Goal: Entertainment & Leisure: Consume media (video, audio)

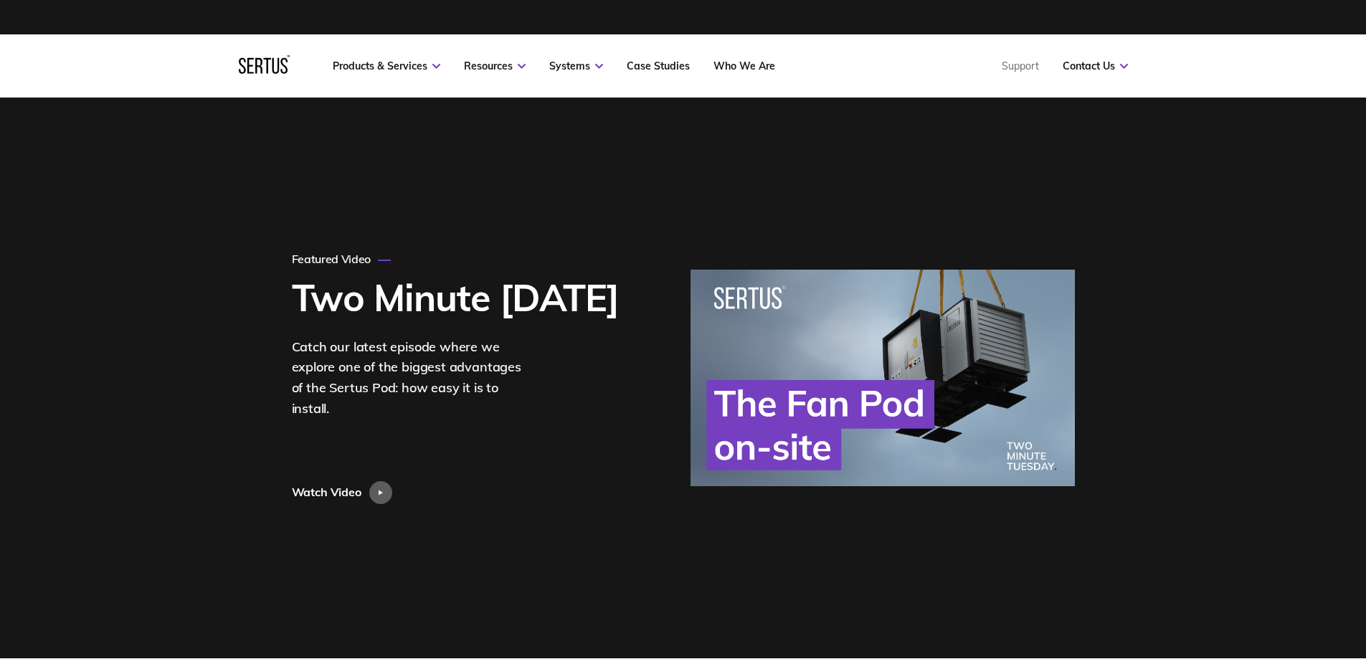
drag, startPoint x: 837, startPoint y: 402, endPoint x: 466, endPoint y: 432, distance: 371.8
click at [469, 421] on div "Featured Video Two Minute [DATE] Catch our latest episode where we explore one …" at bounding box center [479, 378] width 374 height 252
drag, startPoint x: 363, startPoint y: 479, endPoint x: 369, endPoint y: 488, distance: 11.3
click at [367, 482] on div "Watch Video" at bounding box center [346, 461] width 109 height 85
click at [373, 489] on div at bounding box center [380, 492] width 23 height 23
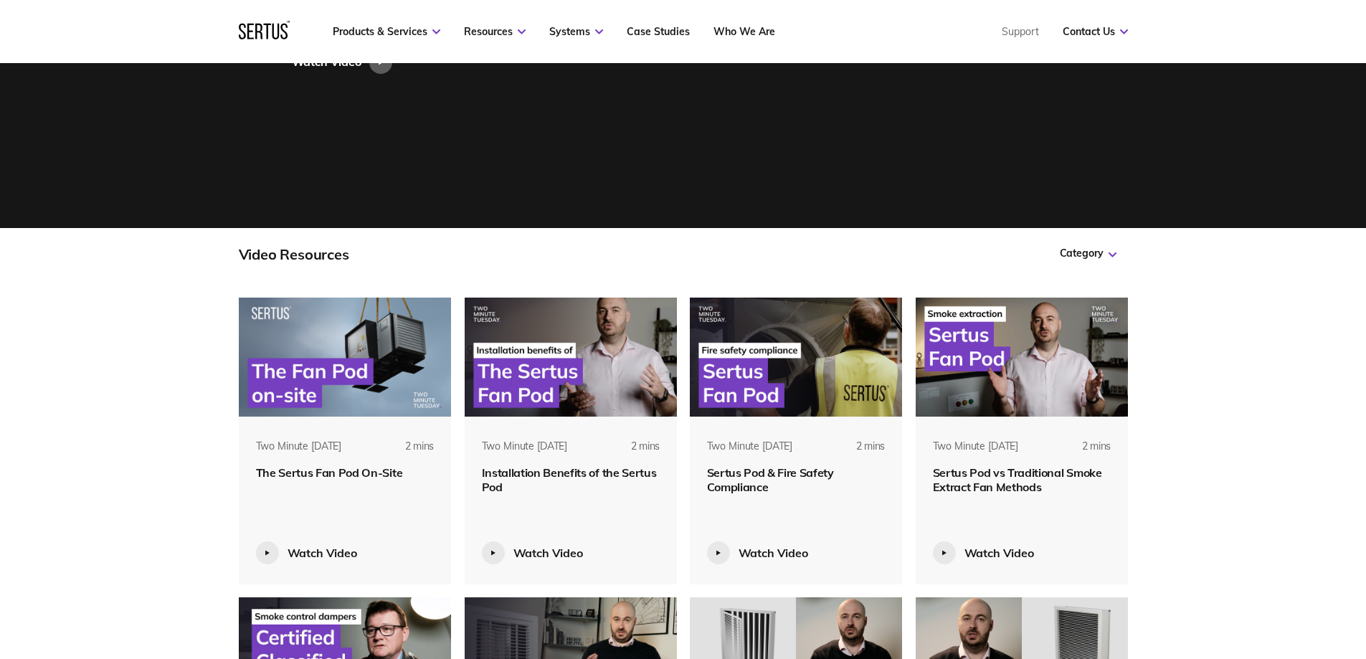
scroll to position [502, 0]
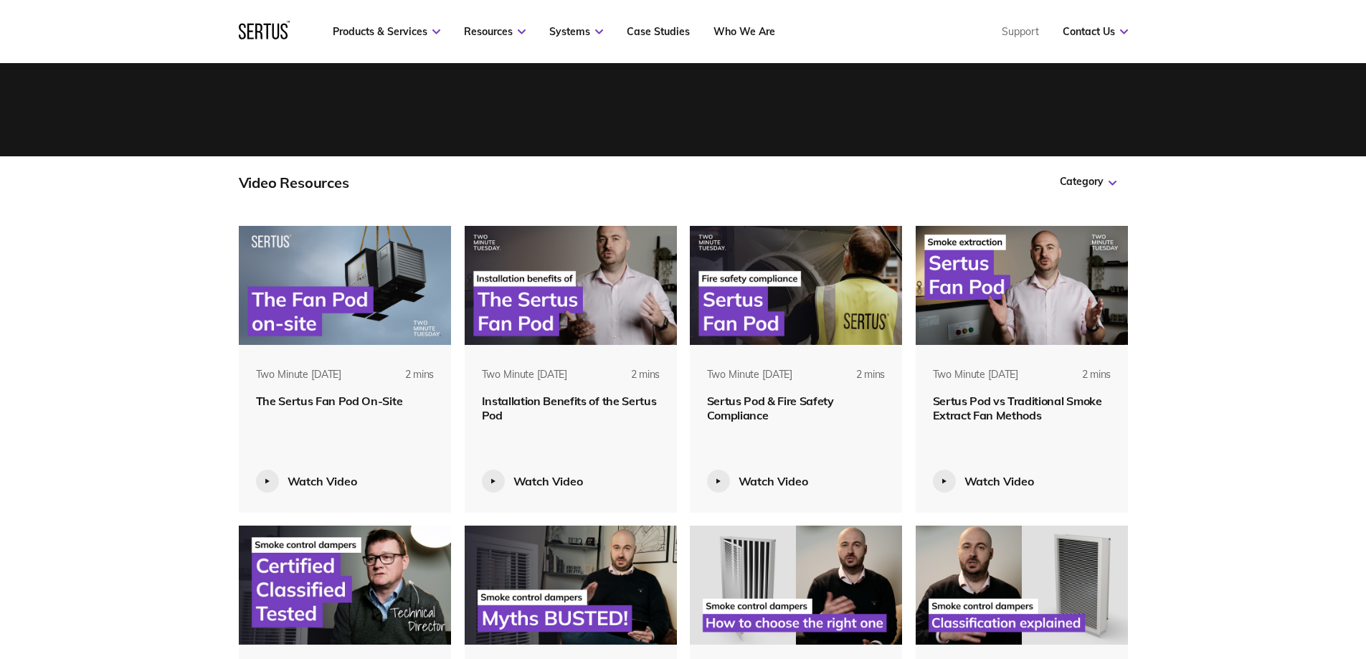
click at [557, 300] on img at bounding box center [571, 285] width 213 height 119
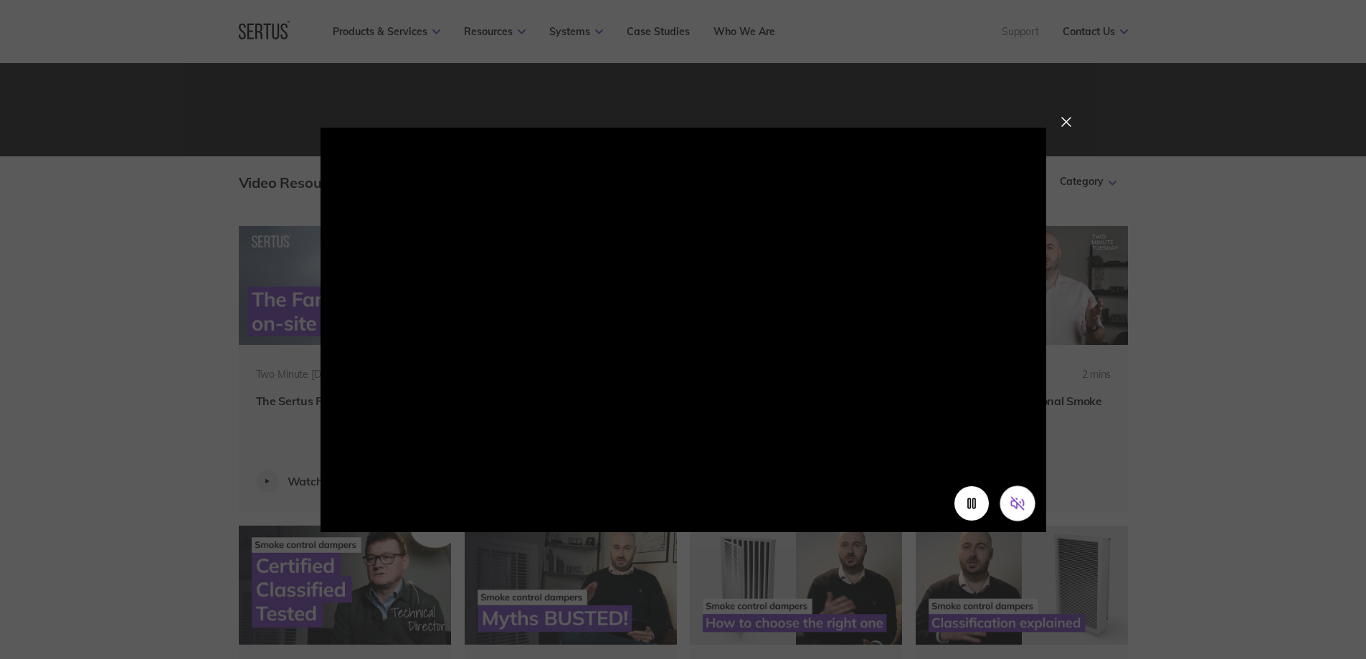
click at [1020, 505] on icon "Unmute video" at bounding box center [1016, 502] width 15 height 15
click at [1070, 125] on div at bounding box center [1066, 122] width 10 height 10
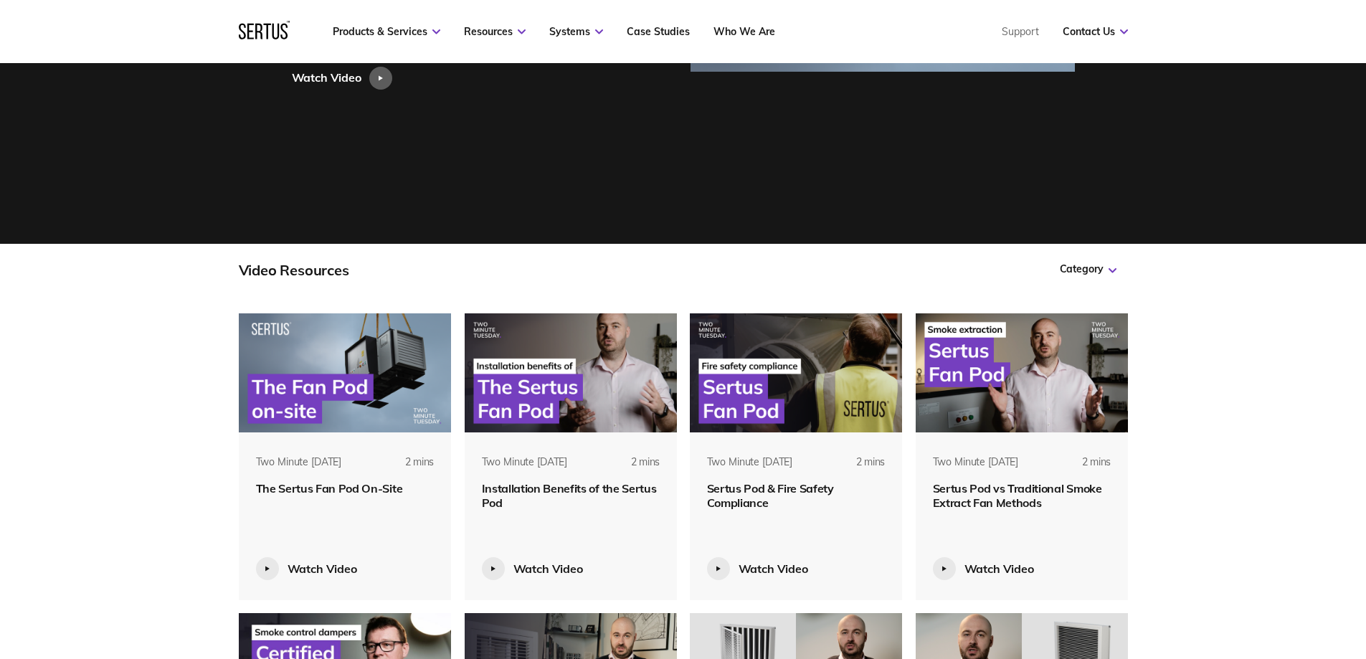
scroll to position [430, 0]
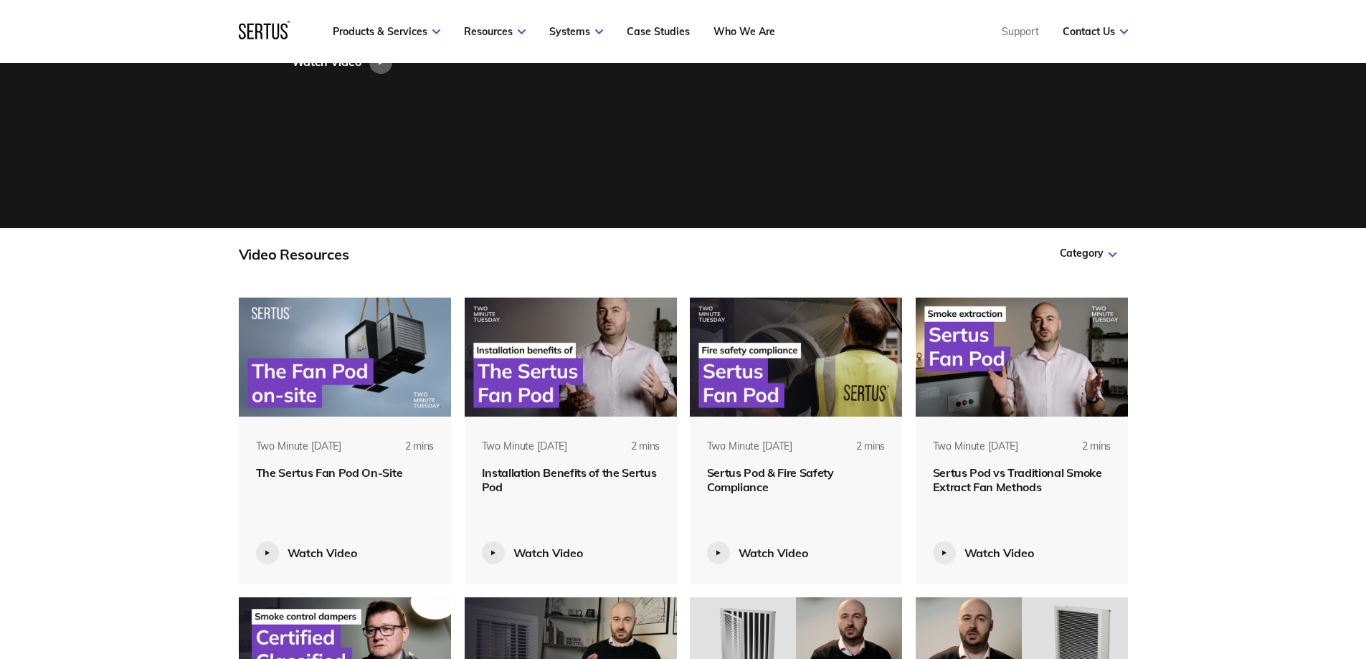
click at [739, 360] on img at bounding box center [796, 357] width 213 height 119
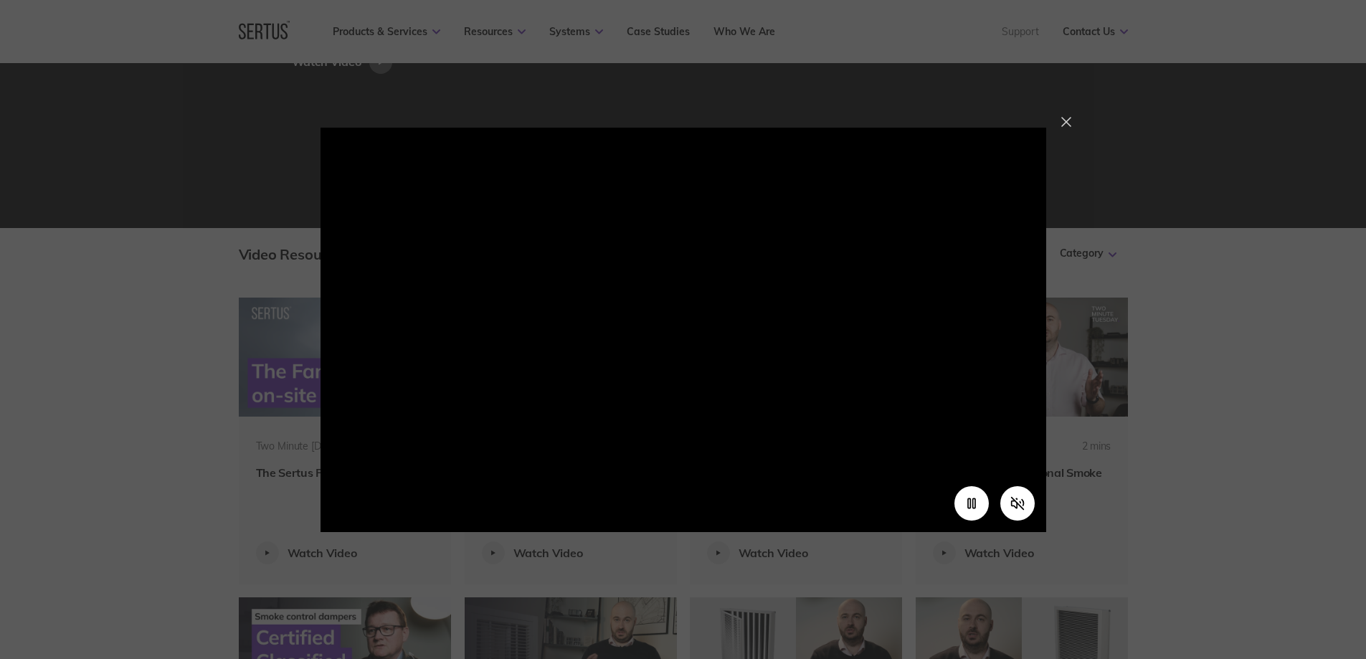
click at [1061, 121] on div at bounding box center [1066, 122] width 10 height 10
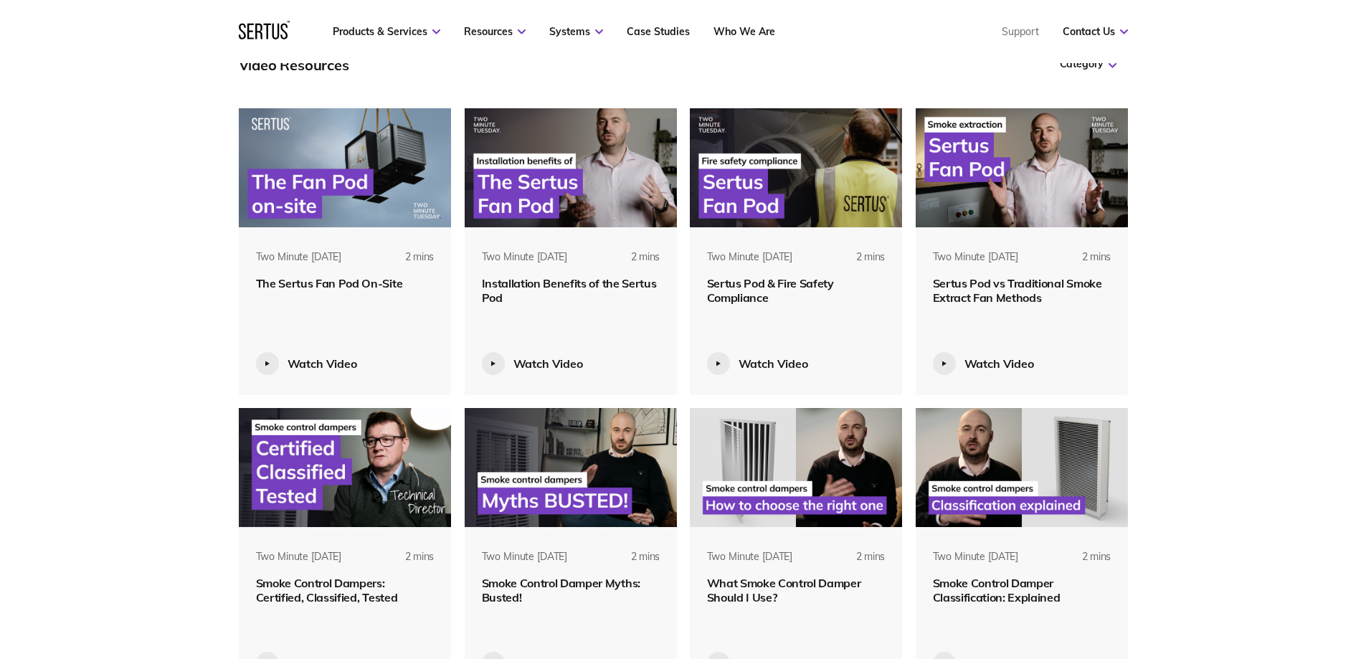
scroll to position [717, 0]
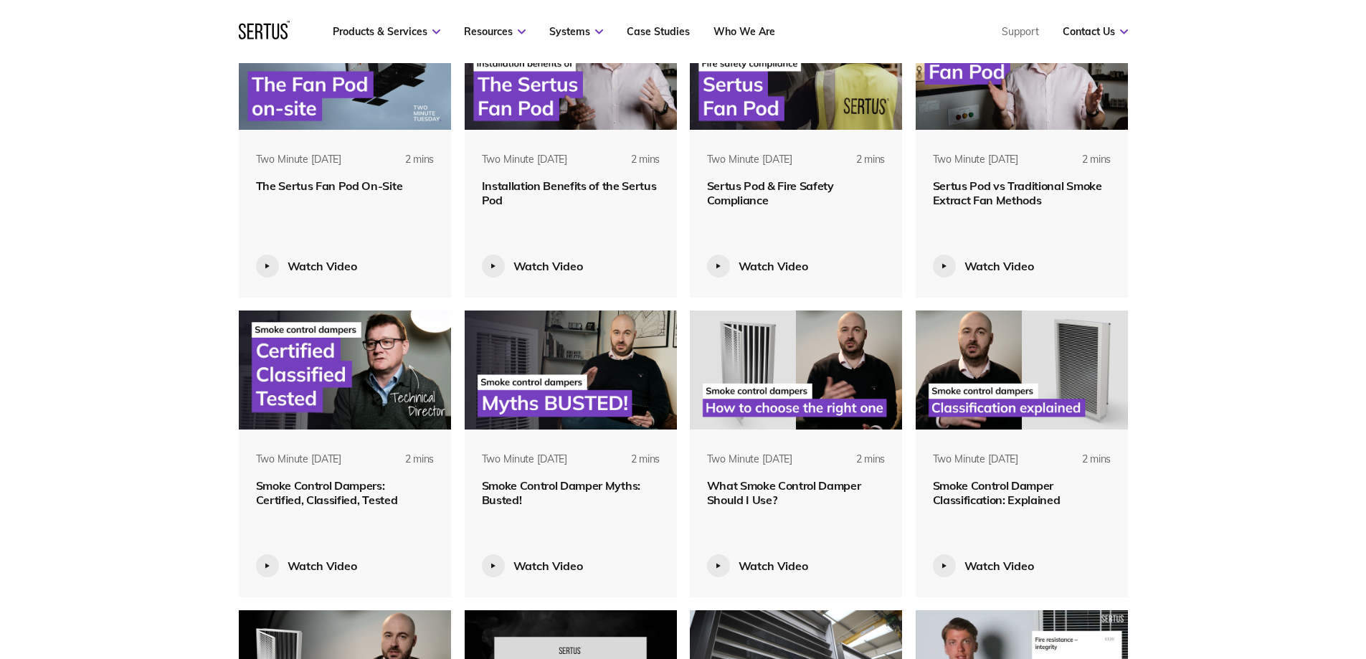
click at [373, 347] on img at bounding box center [345, 369] width 213 height 119
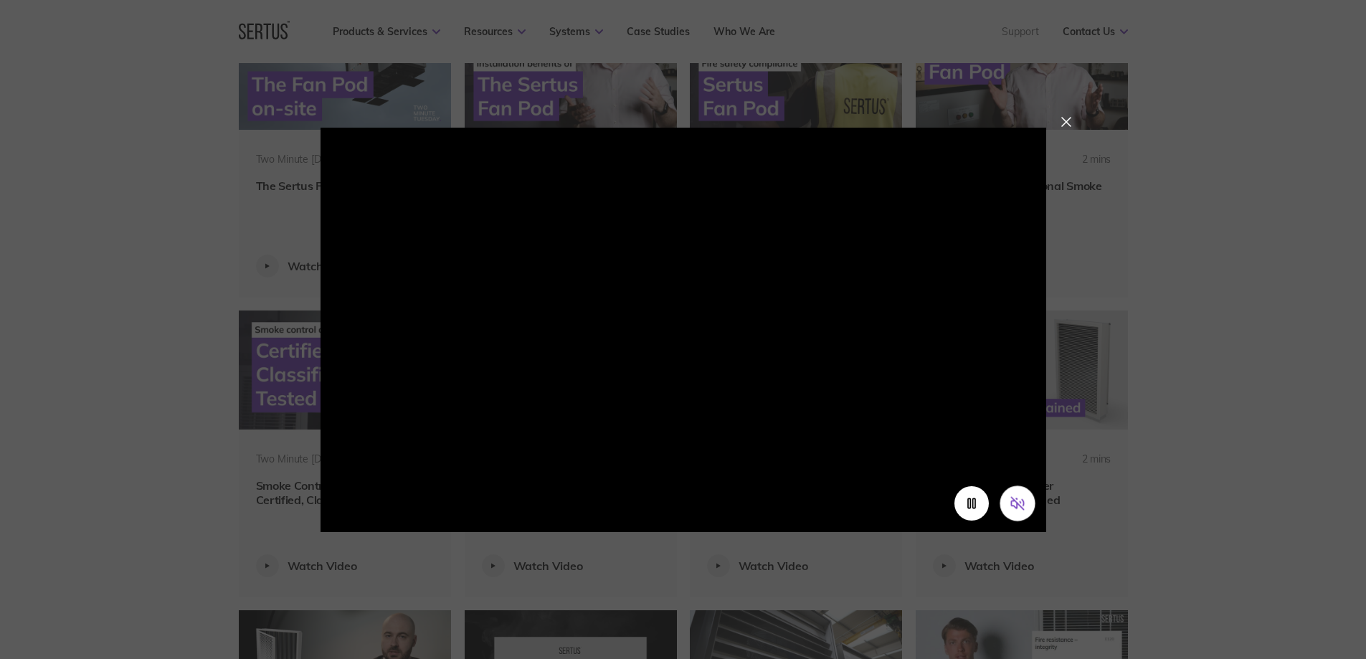
click at [1023, 502] on icon "Unmute video" at bounding box center [1022, 502] width 1 height 6
click at [1065, 123] on div at bounding box center [1066, 122] width 10 height 10
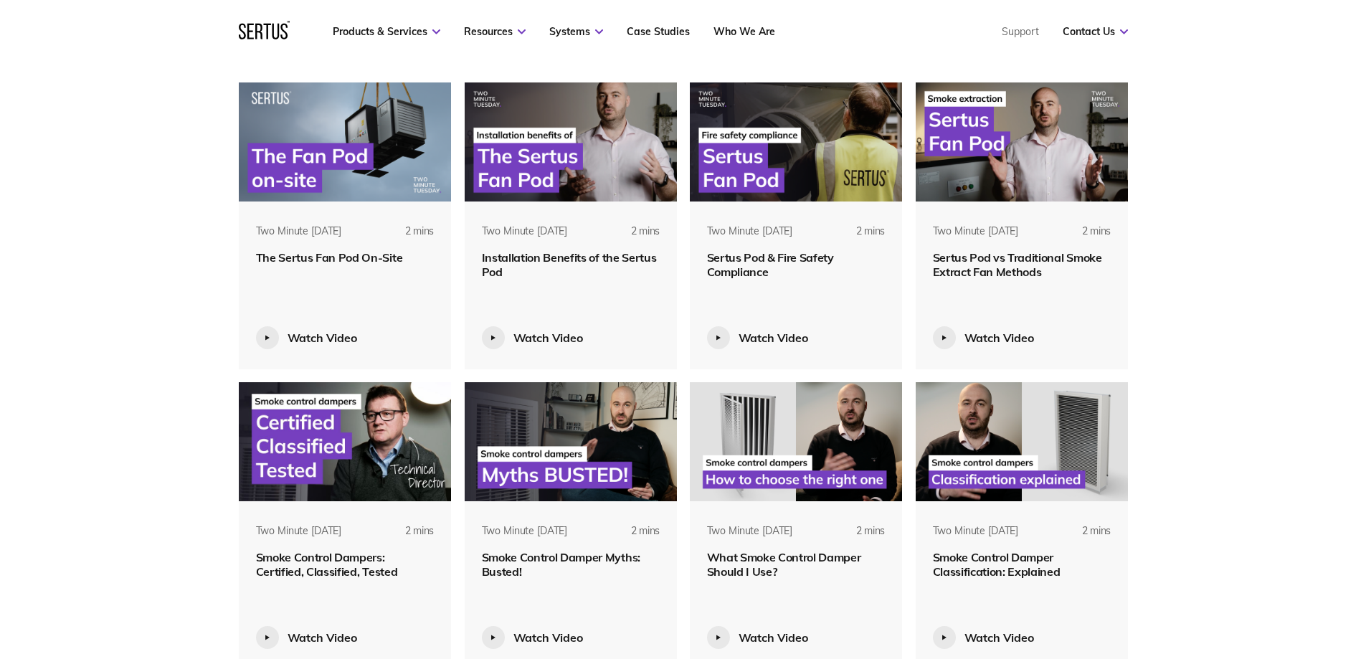
scroll to position [574, 0]
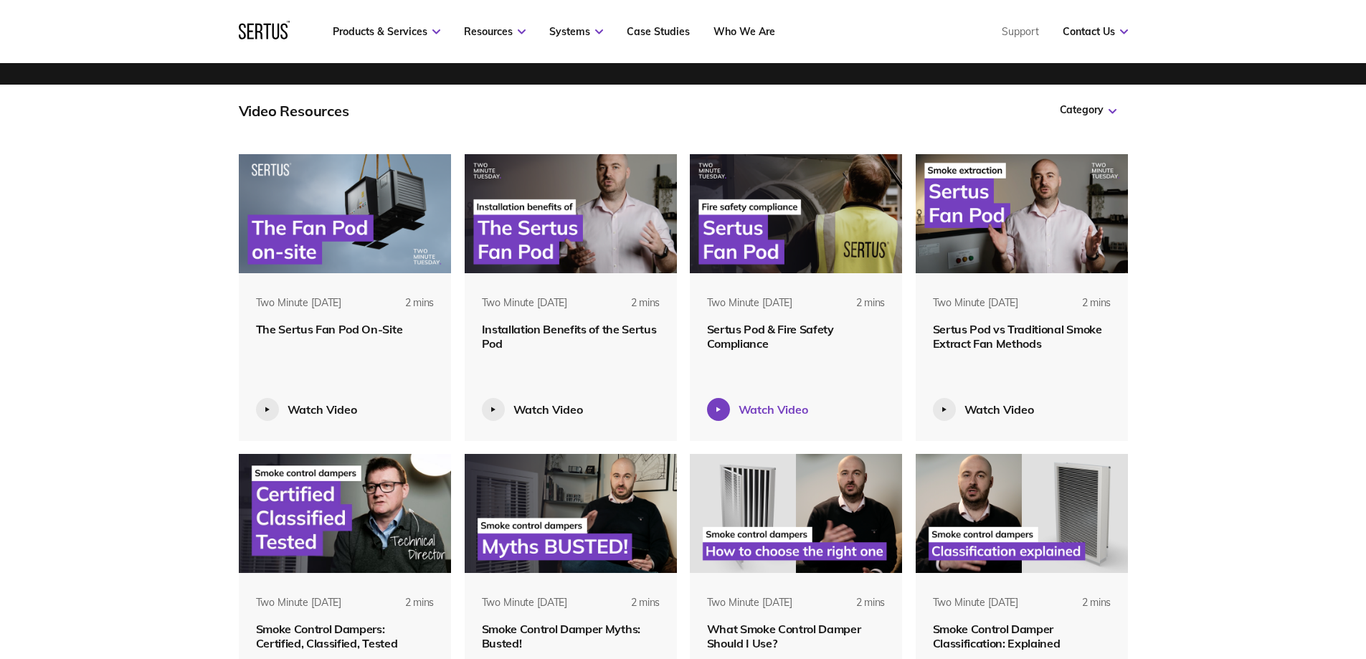
click at [775, 411] on div "Watch Video" at bounding box center [773, 409] width 70 height 14
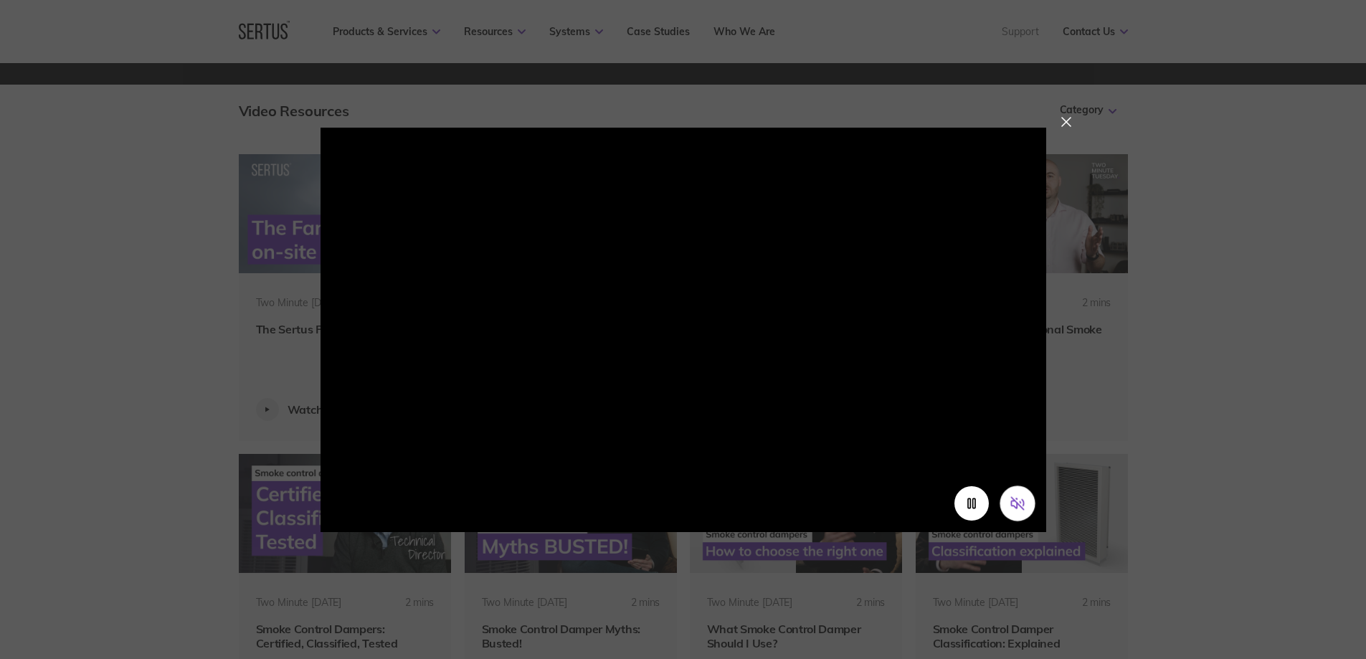
click at [1030, 505] on button "Unmute video" at bounding box center [1016, 502] width 35 height 35
click at [1069, 127] on div at bounding box center [1066, 122] width 10 height 10
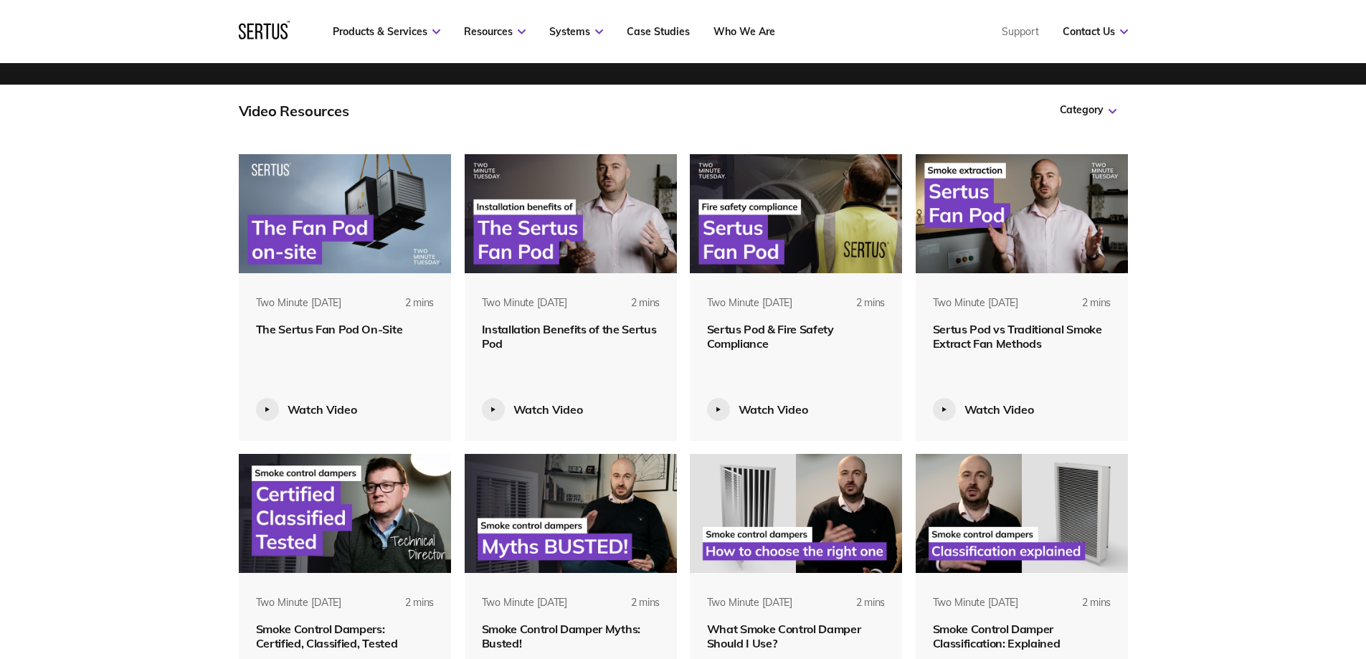
click at [980, 226] on img at bounding box center [1021, 213] width 213 height 119
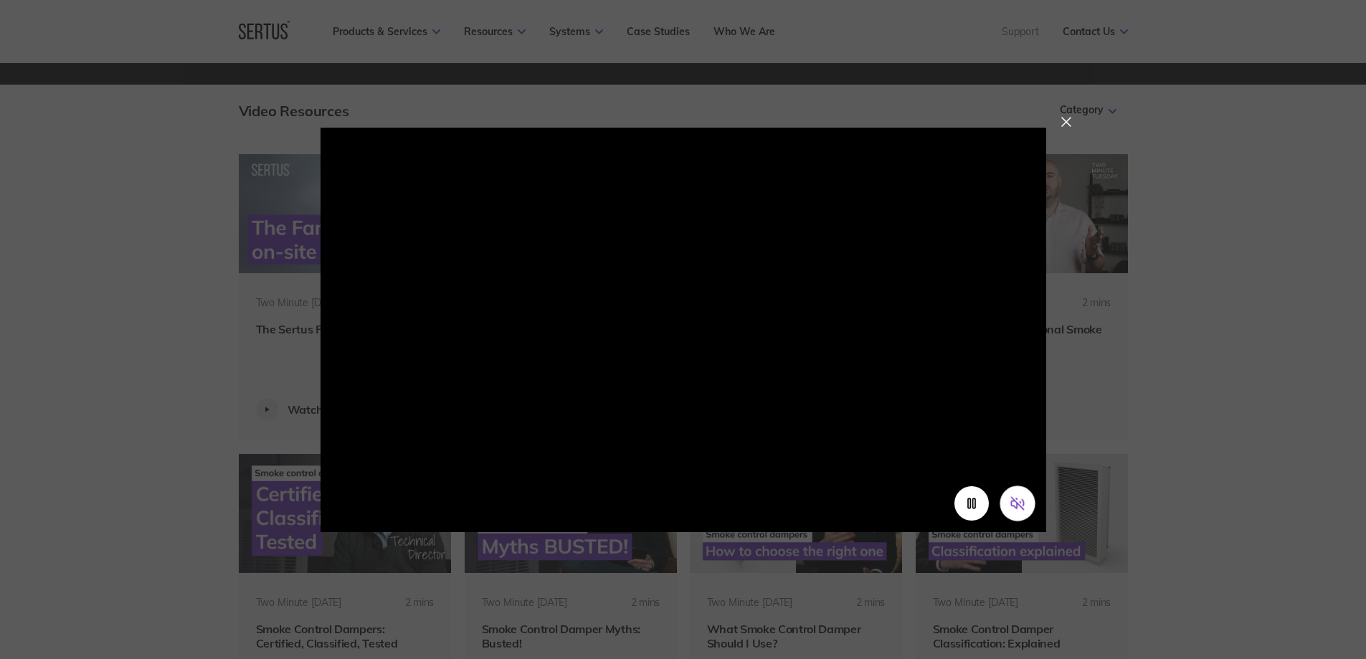
click at [1016, 500] on icon "Unmute video" at bounding box center [1016, 502] width 15 height 15
click at [1062, 124] on div at bounding box center [1066, 122] width 10 height 10
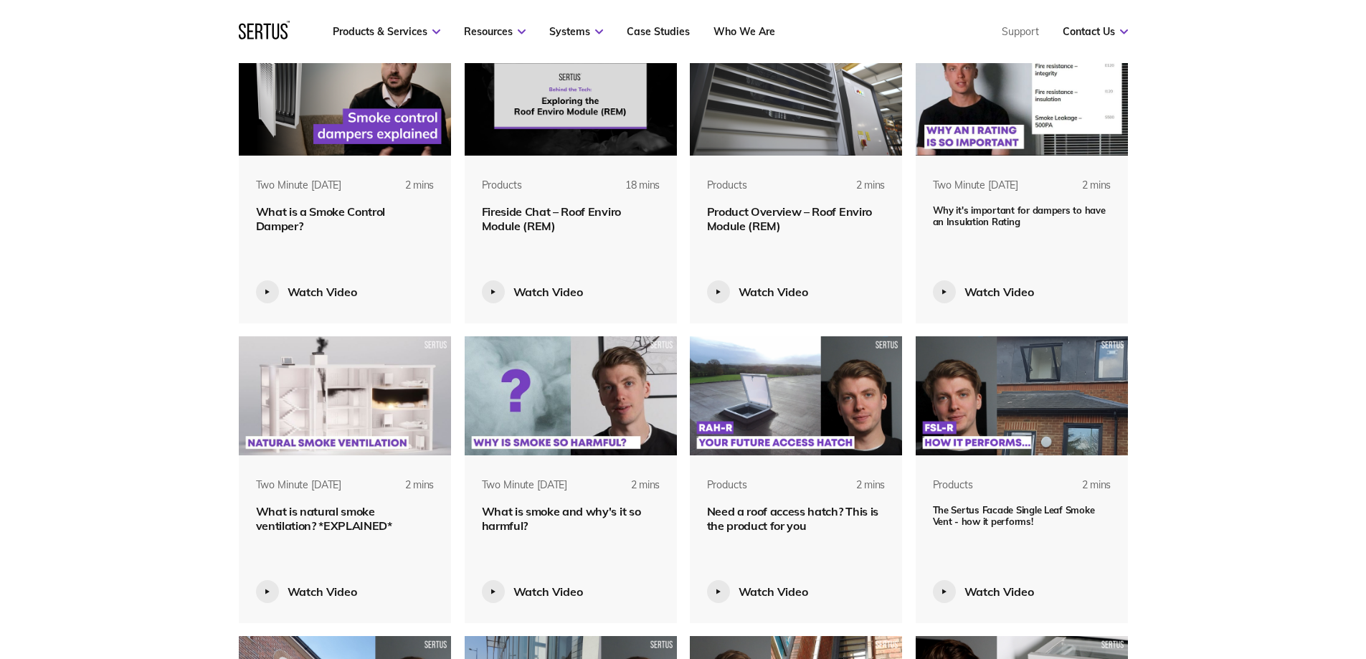
scroll to position [1362, 0]
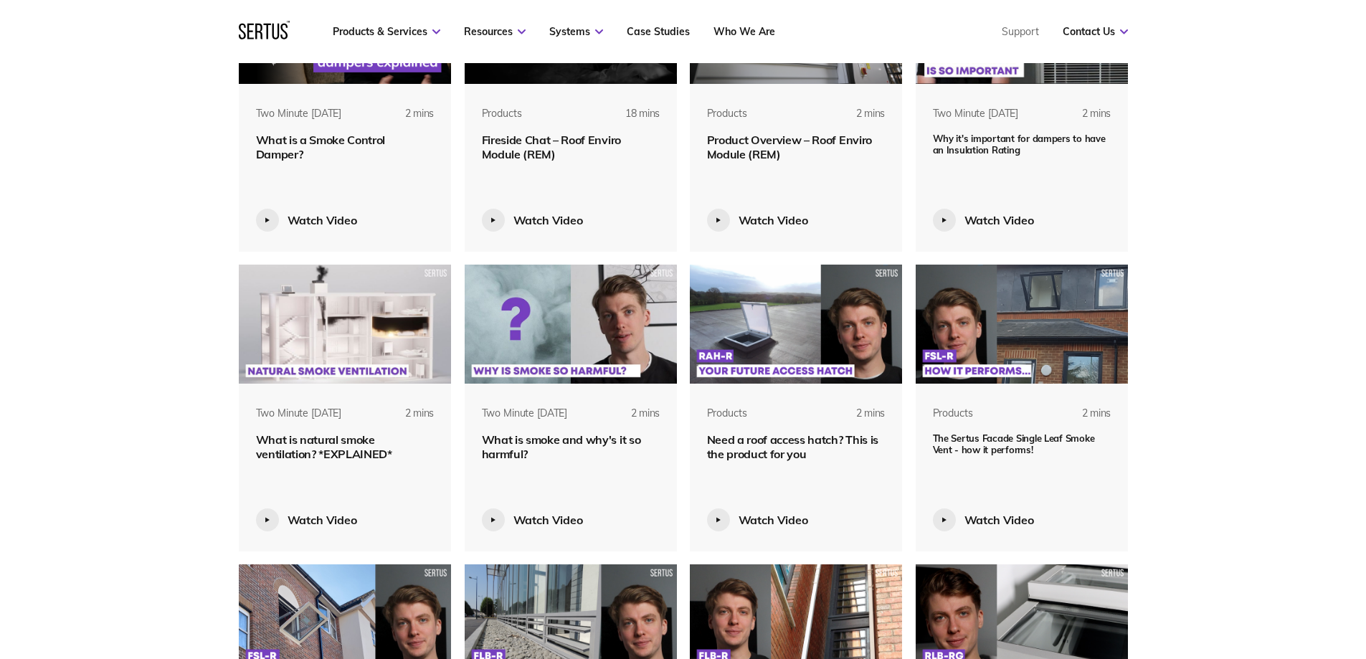
click at [783, 330] on img at bounding box center [796, 324] width 213 height 119
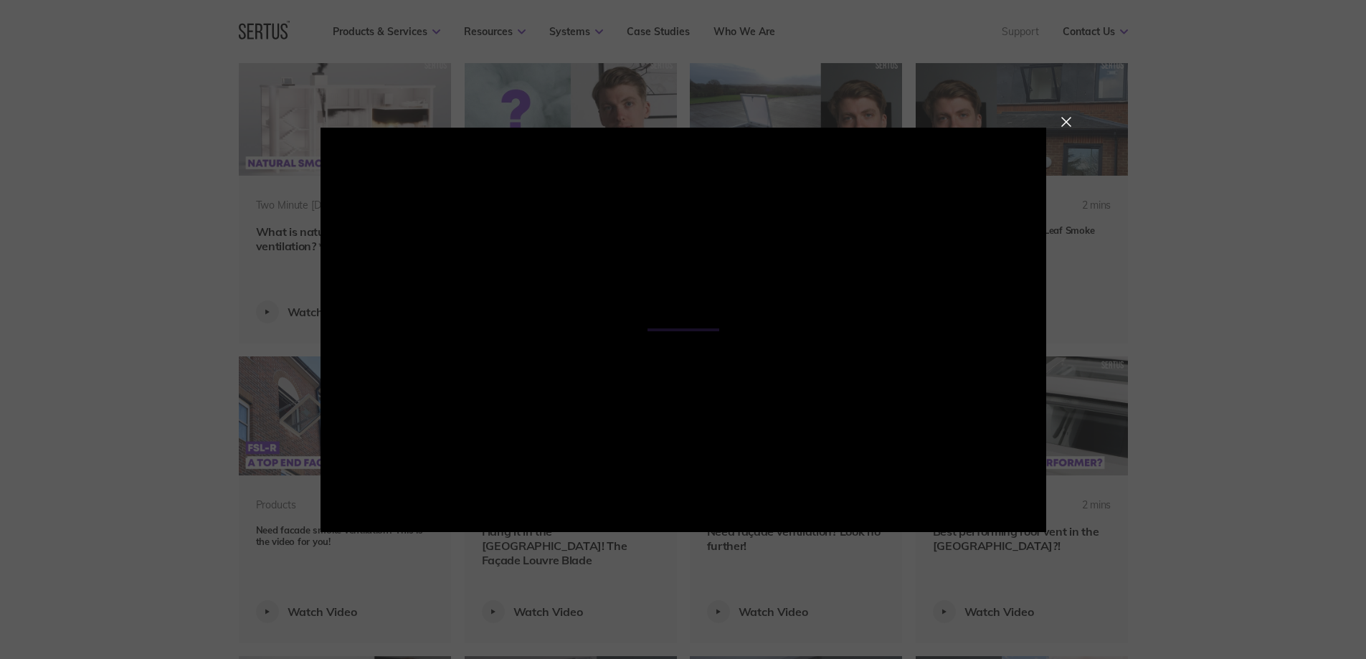
scroll to position [1577, 0]
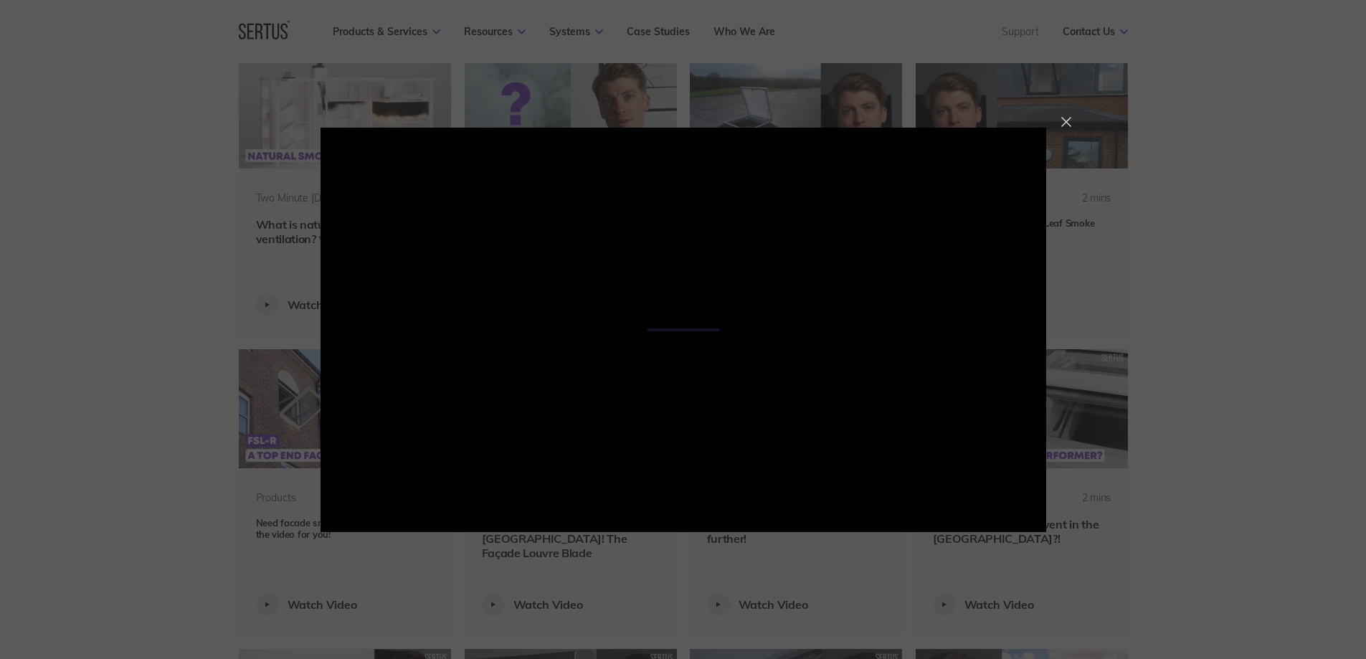
click at [1071, 117] on div at bounding box center [1066, 122] width 10 height 10
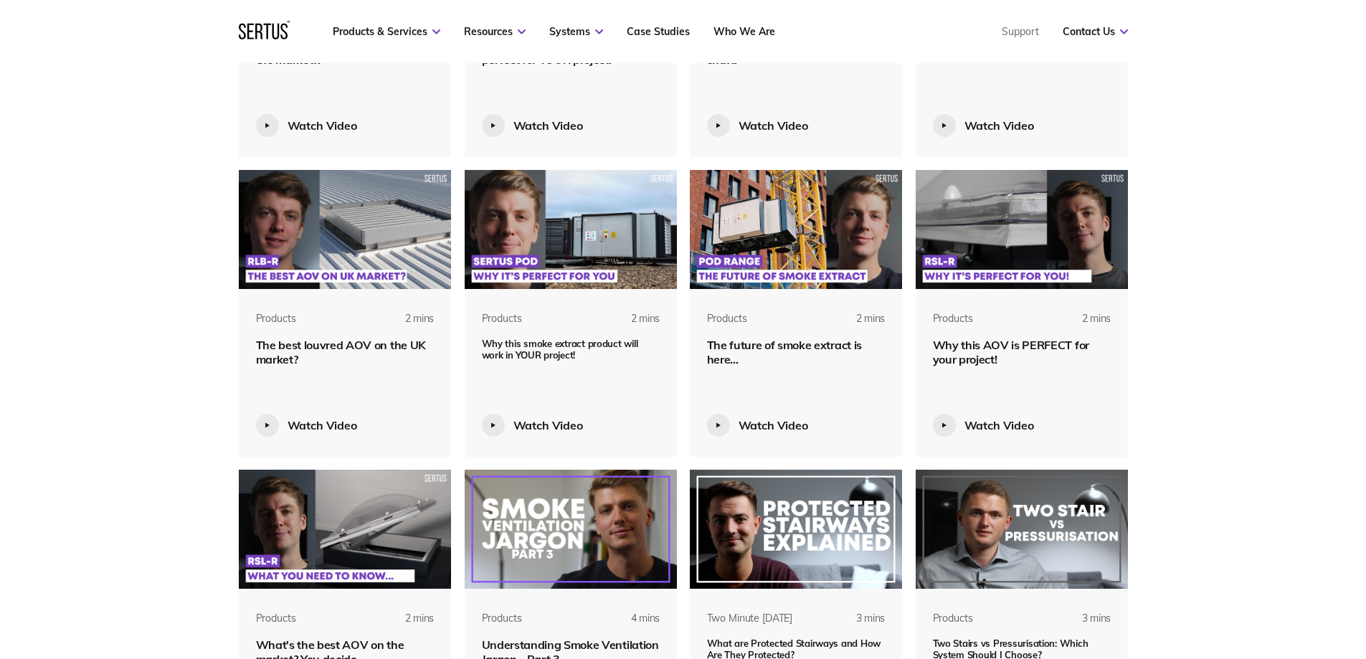
scroll to position [2366, 0]
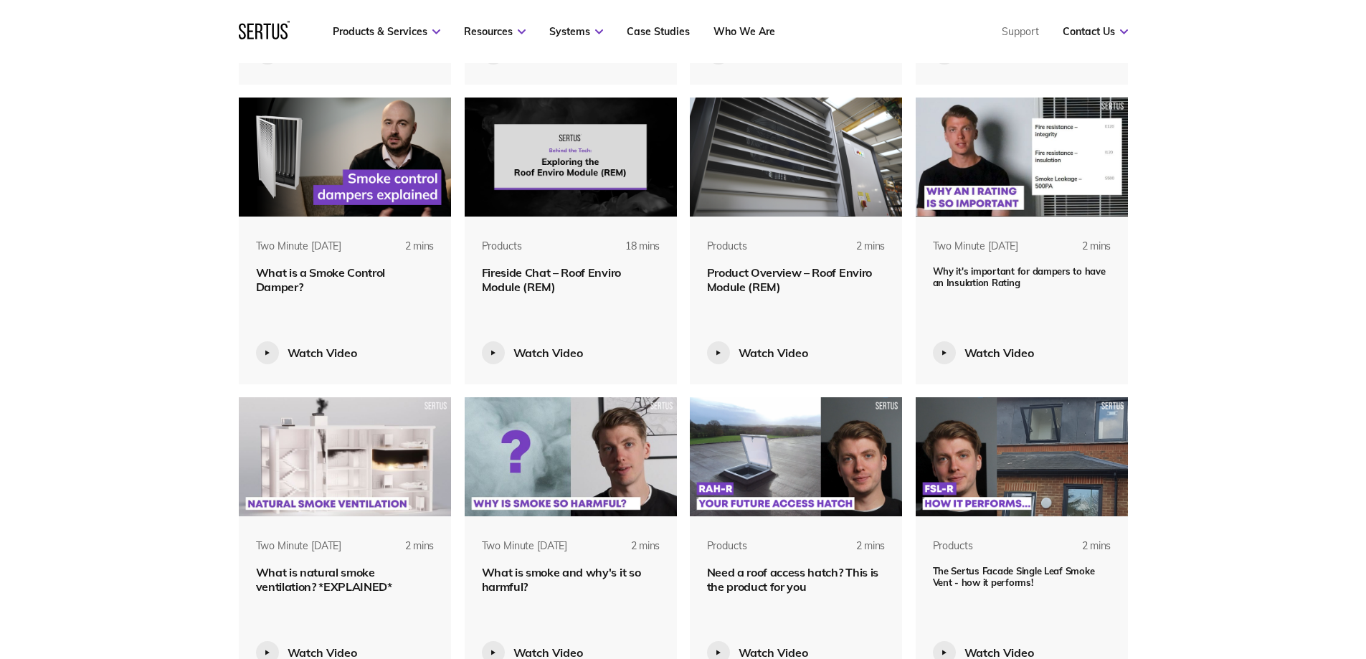
scroll to position [1219, 0]
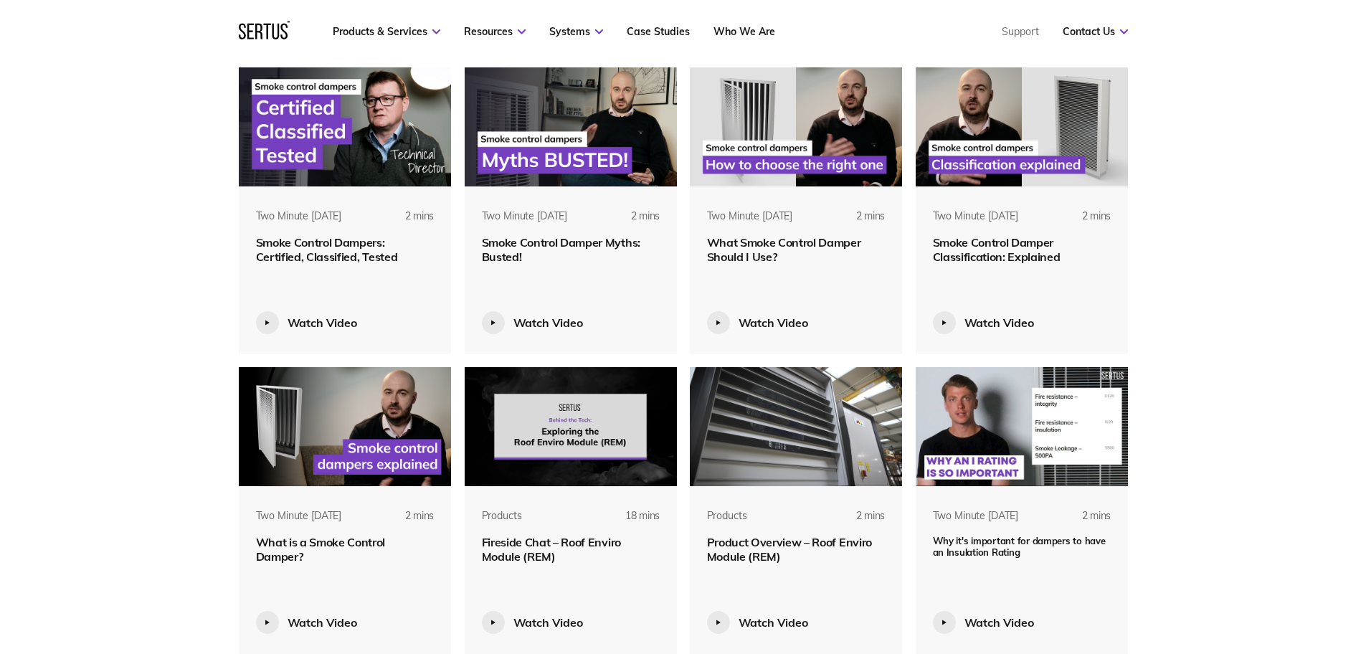
scroll to position [932, 0]
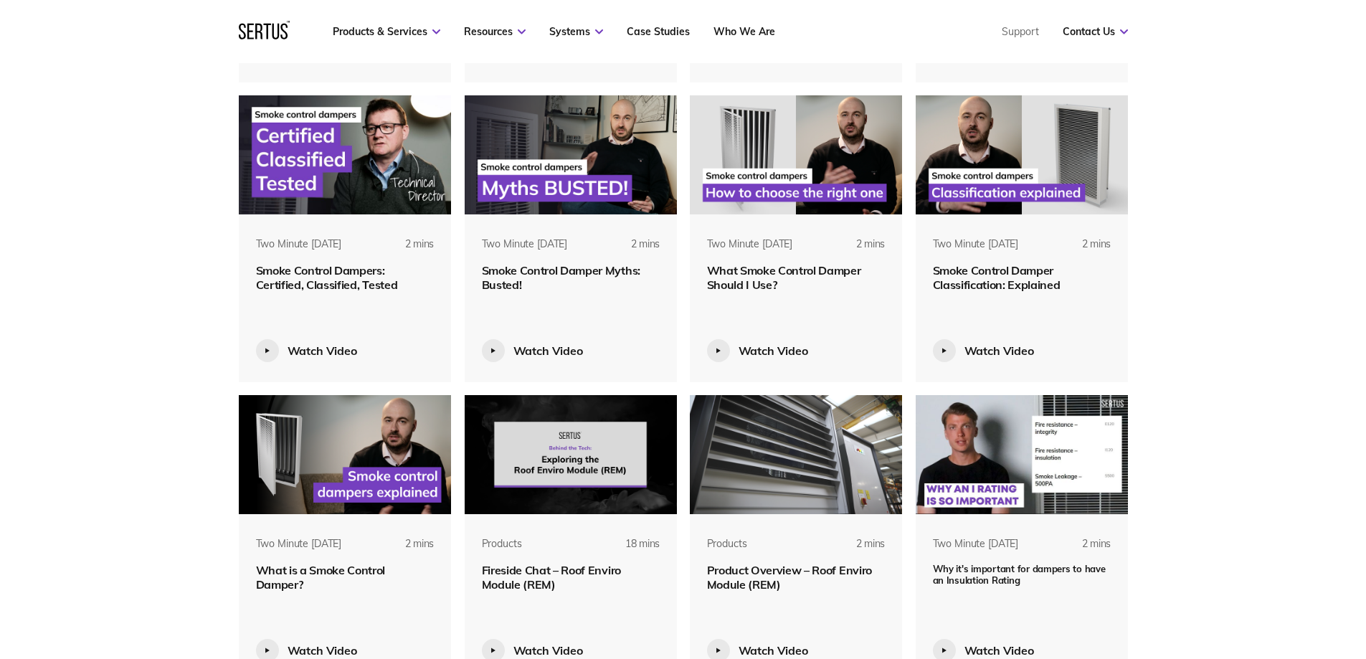
click at [325, 480] on img at bounding box center [345, 454] width 213 height 119
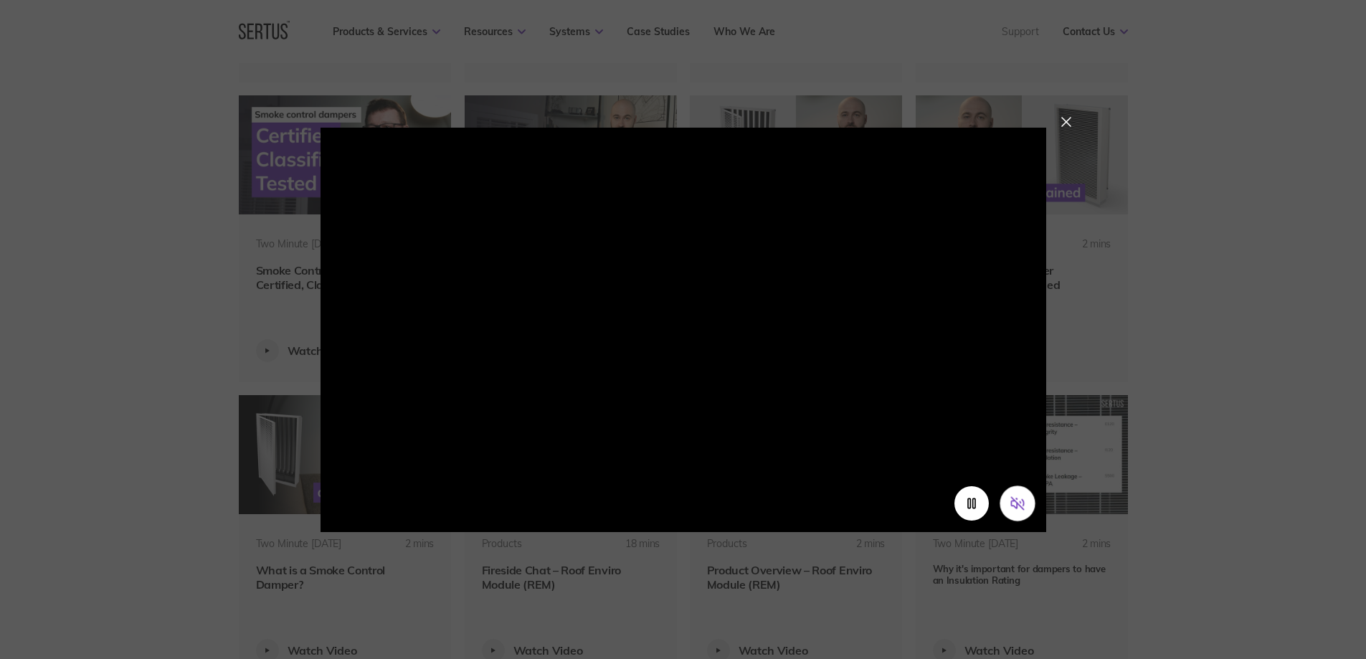
click at [1017, 499] on icon "Unmute video" at bounding box center [1016, 498] width 1 height 1
drag, startPoint x: 661, startPoint y: 436, endPoint x: 653, endPoint y: 437, distance: 8.0
click at [1065, 120] on div at bounding box center [1066, 122] width 10 height 10
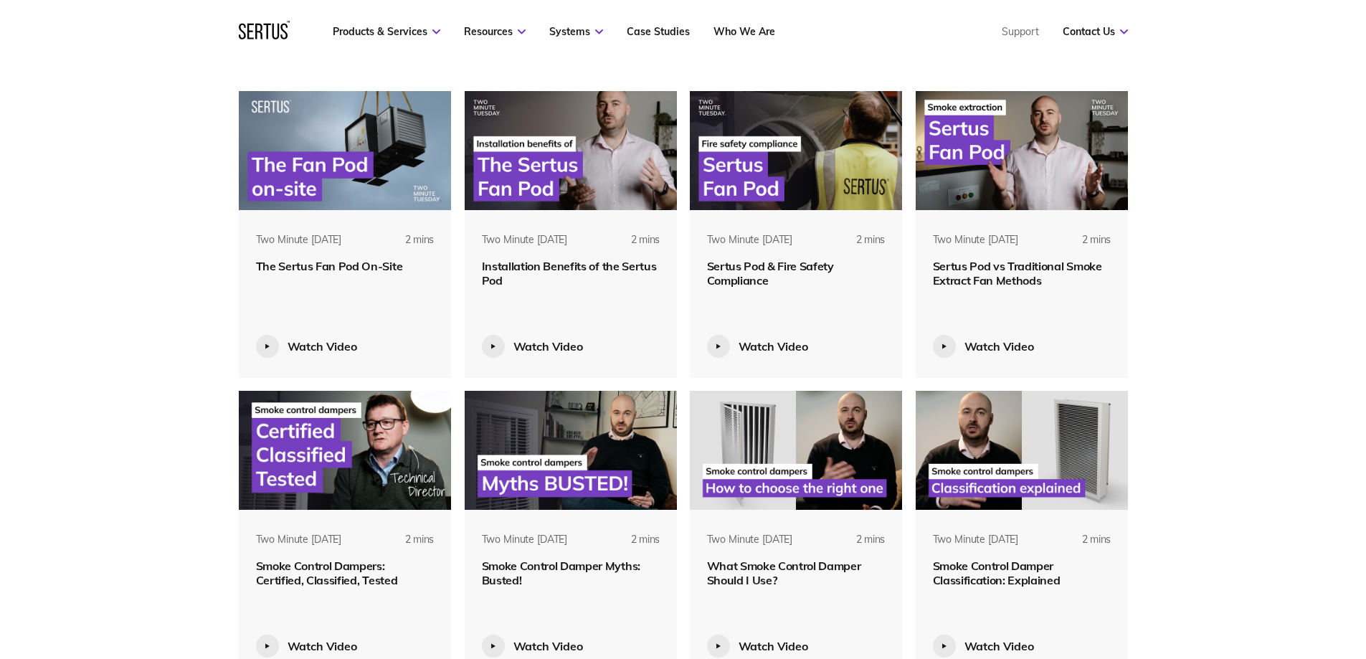
scroll to position [645, 0]
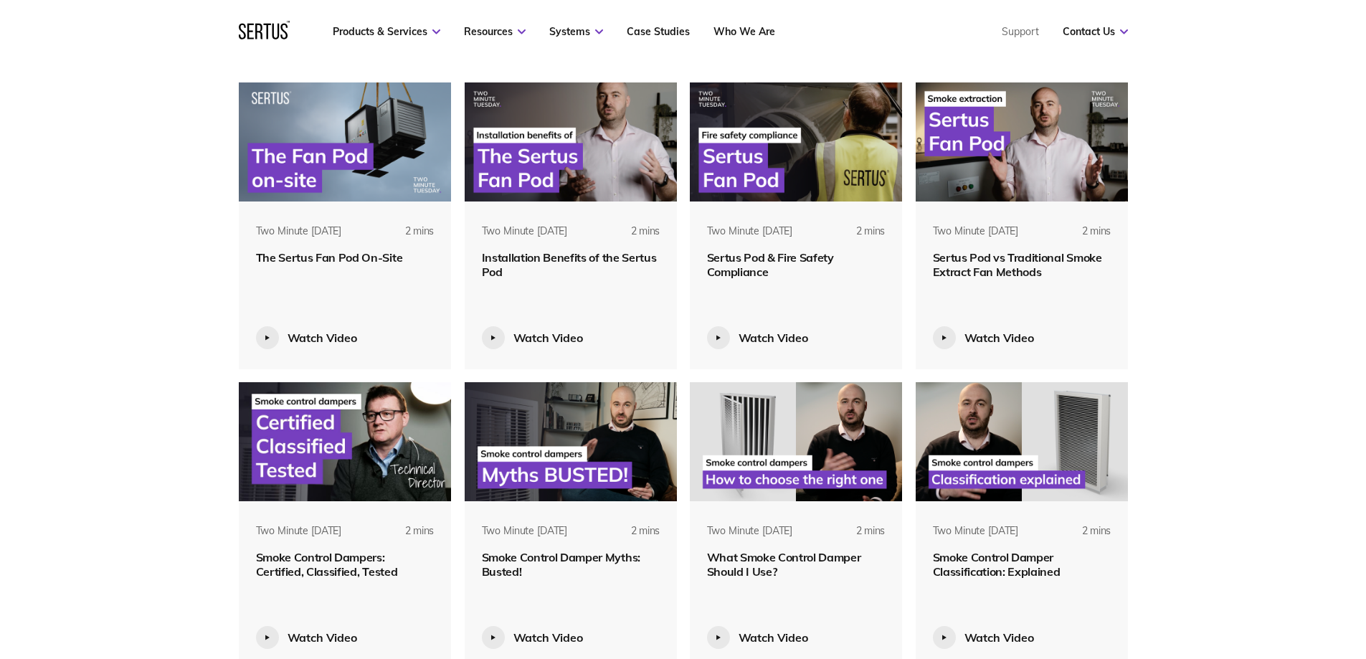
click at [589, 444] on img at bounding box center [571, 441] width 213 height 119
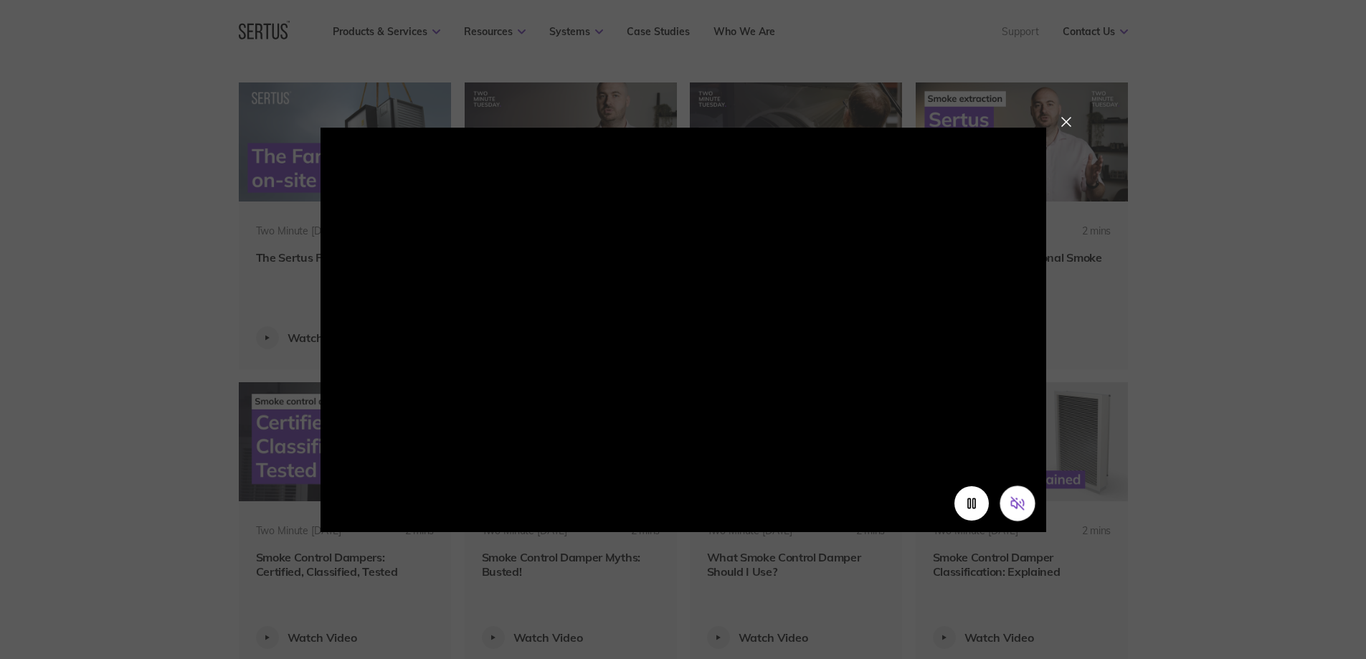
click at [1020, 508] on icon "Unmute video" at bounding box center [1016, 502] width 15 height 15
click at [1067, 120] on div at bounding box center [1066, 122] width 10 height 10
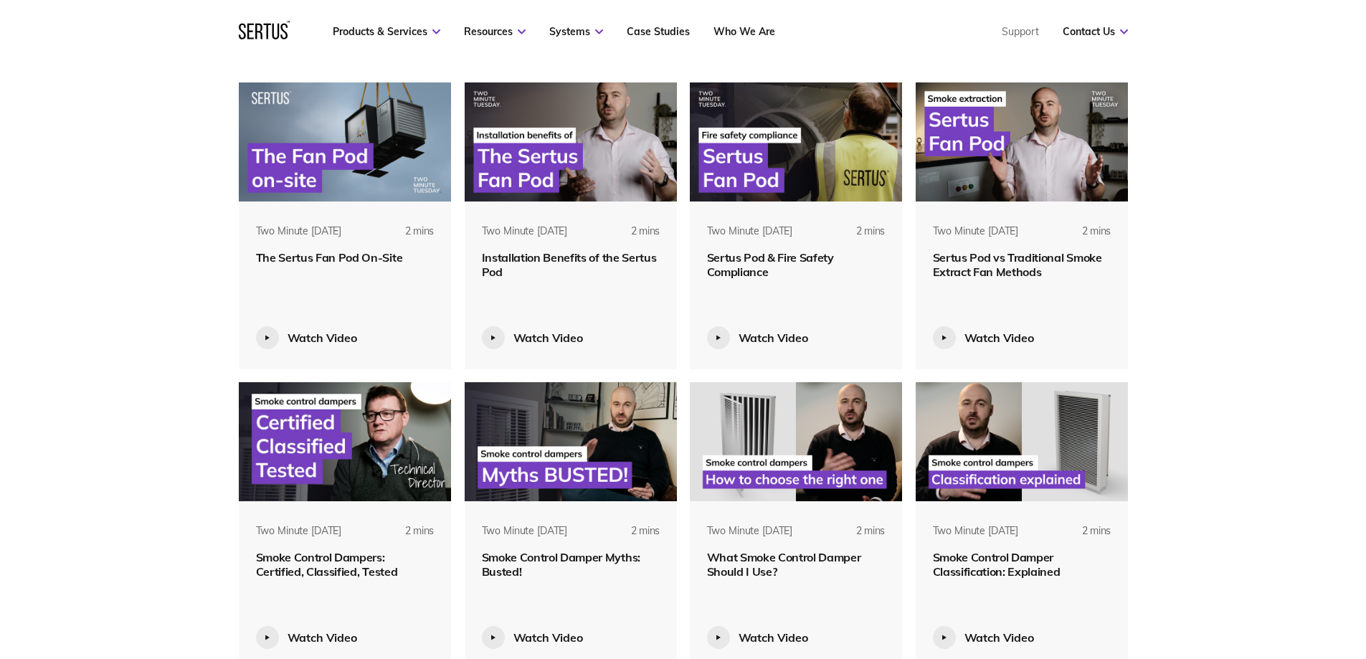
click at [590, 439] on img at bounding box center [571, 441] width 213 height 119
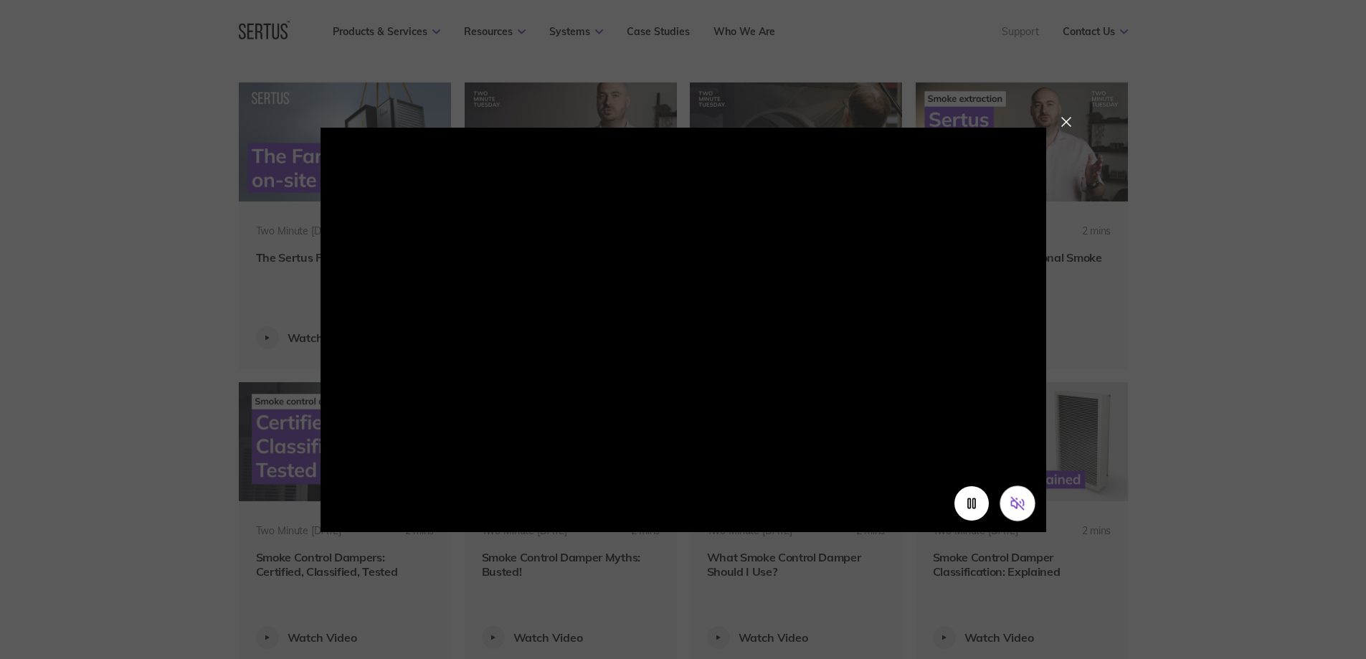
click at [1029, 513] on button "Unmute video" at bounding box center [1016, 502] width 35 height 35
drag, startPoint x: 1070, startPoint y: 121, endPoint x: 847, endPoint y: 47, distance: 234.2
click at [1068, 121] on div at bounding box center [1066, 122] width 10 height 10
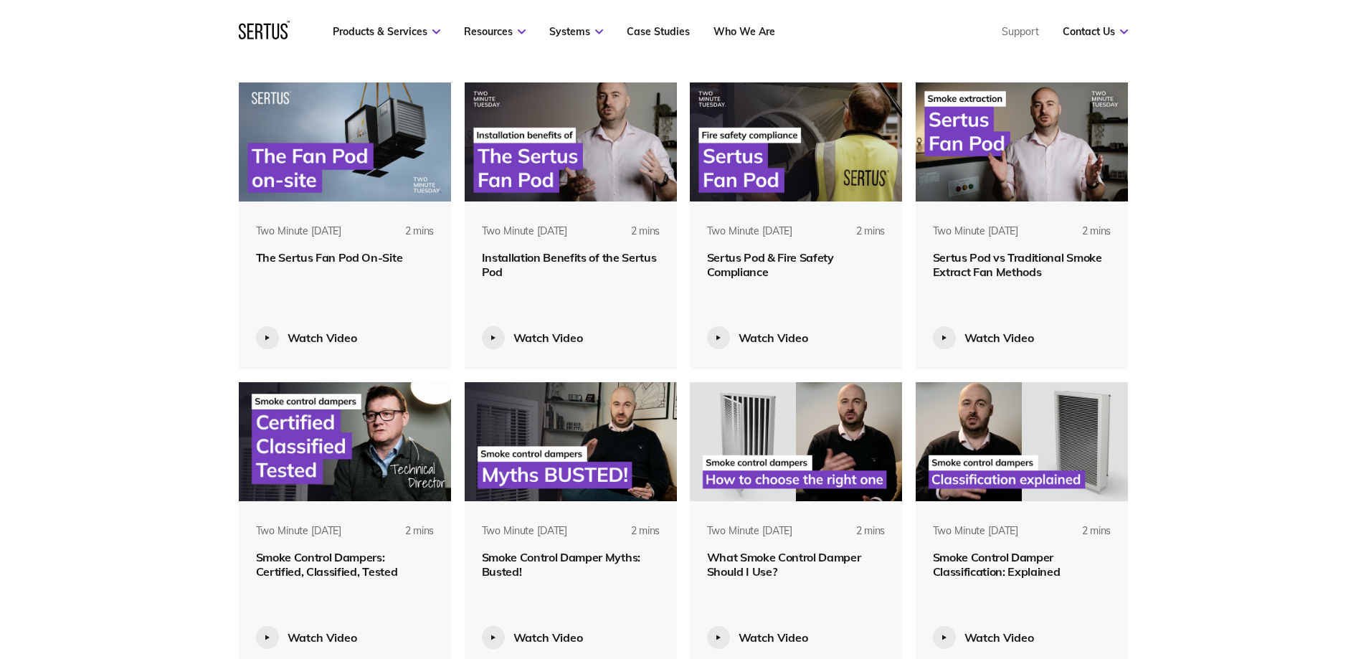
click at [803, 472] on img at bounding box center [796, 441] width 213 height 119
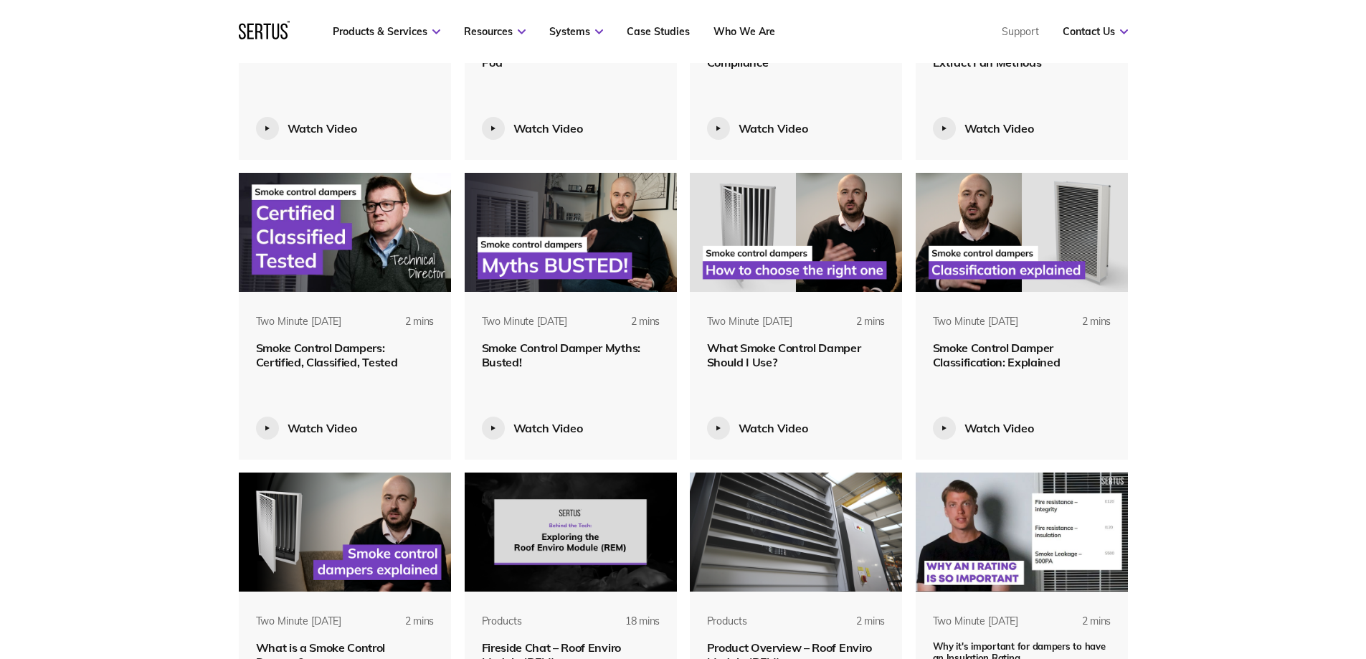
scroll to position [860, 0]
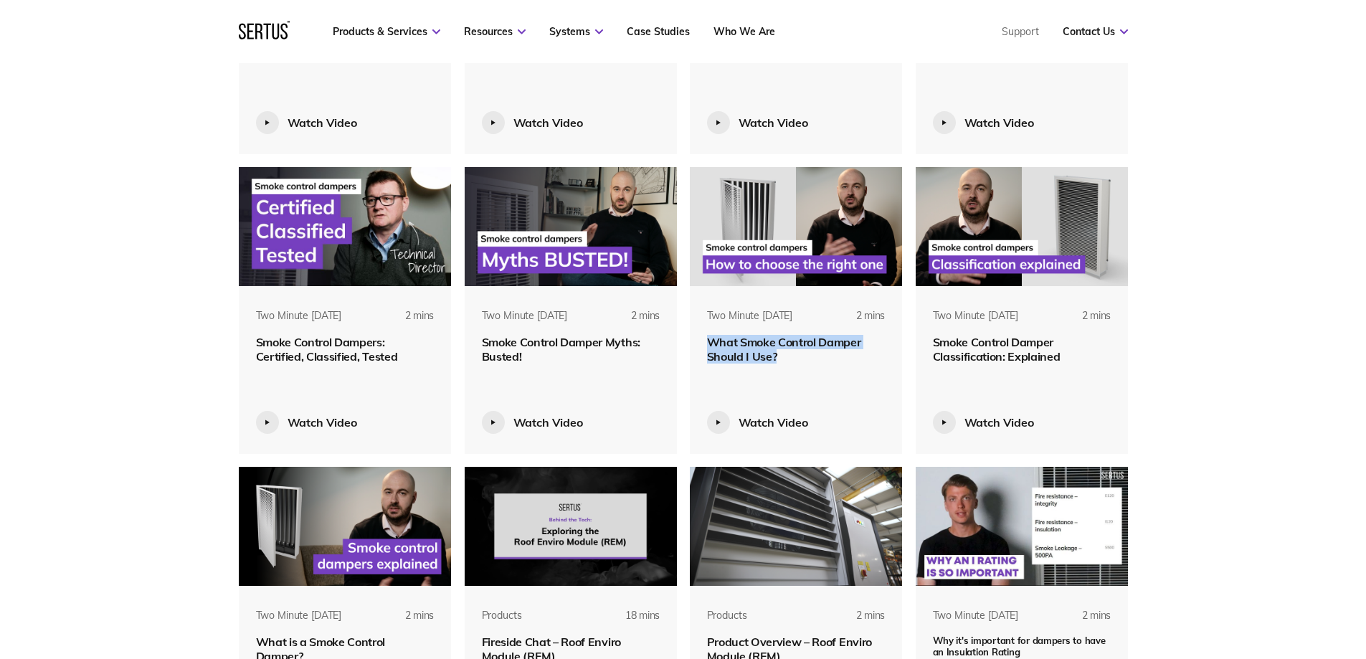
copy span "What Smoke Control Damper Should I Use?"
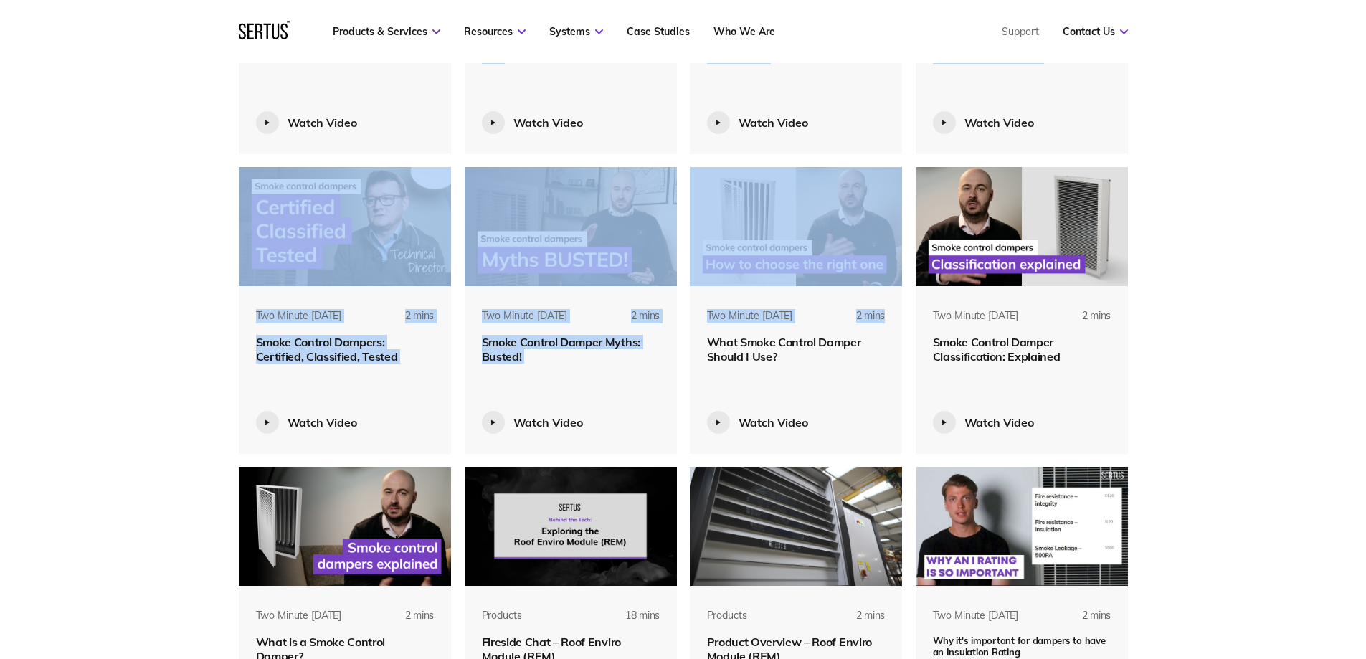
drag, startPoint x: 702, startPoint y: 339, endPoint x: 0, endPoint y: 392, distance: 703.8
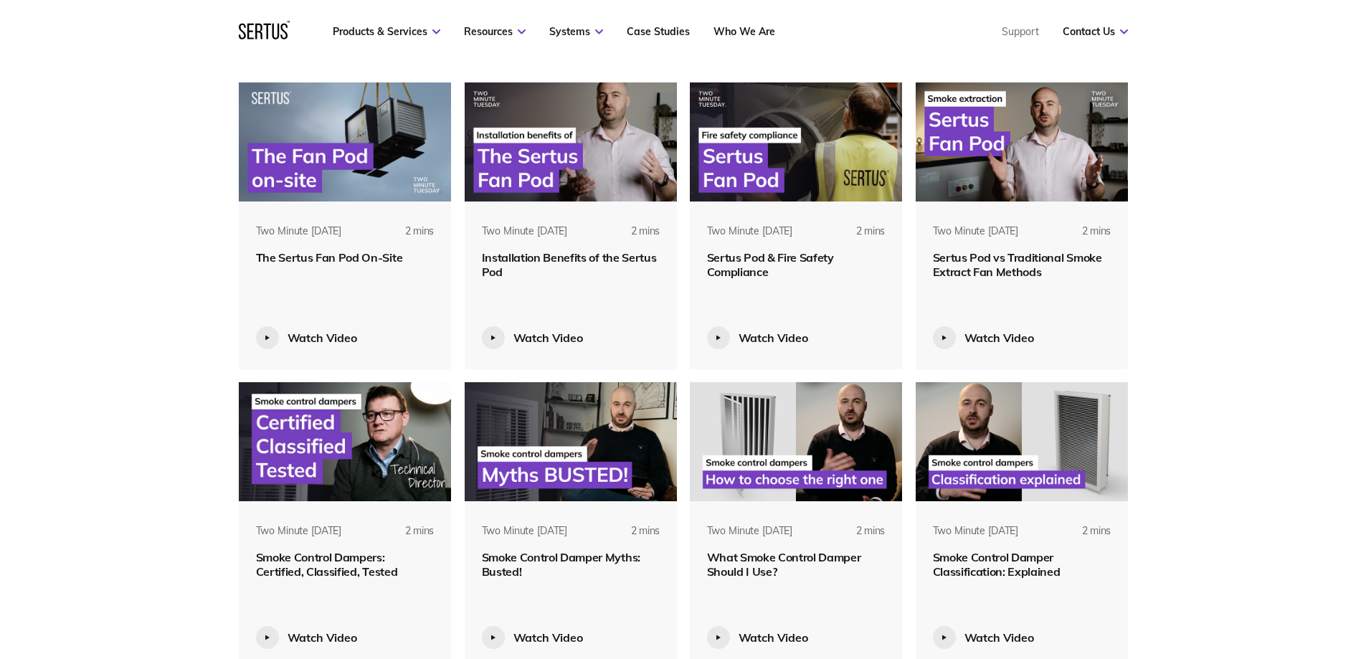
scroll to position [574, 0]
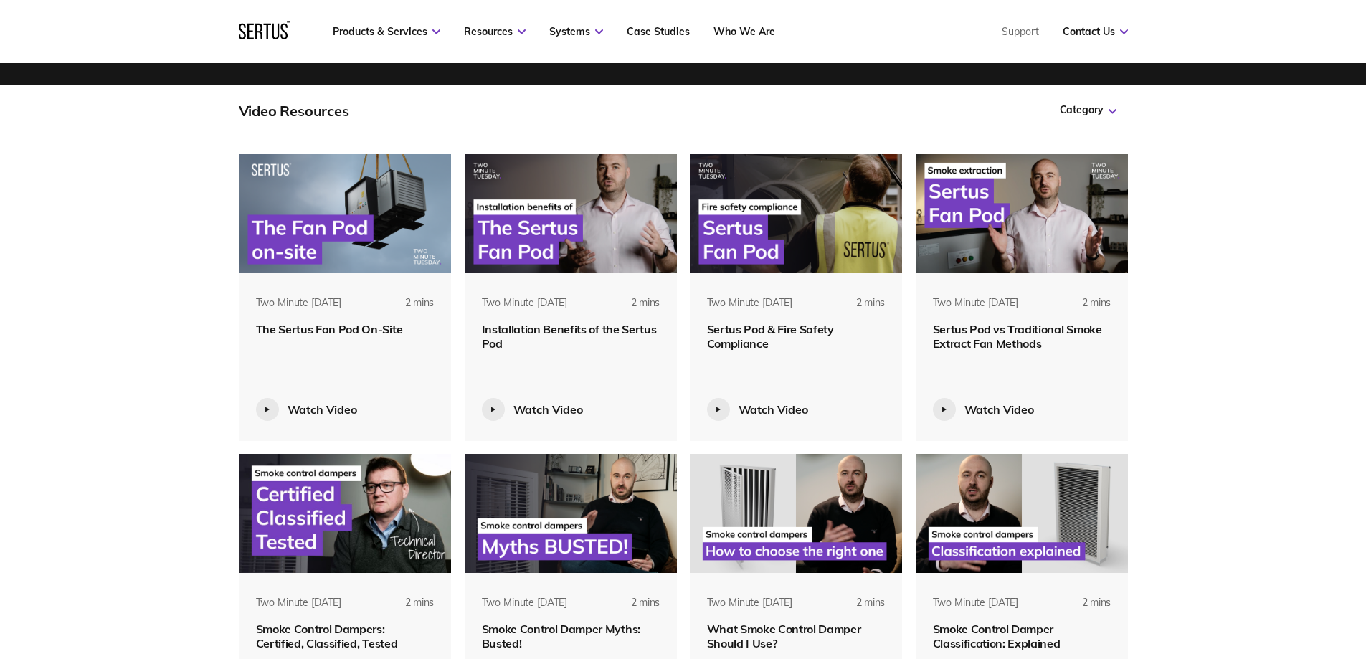
click at [818, 224] on img at bounding box center [796, 213] width 213 height 119
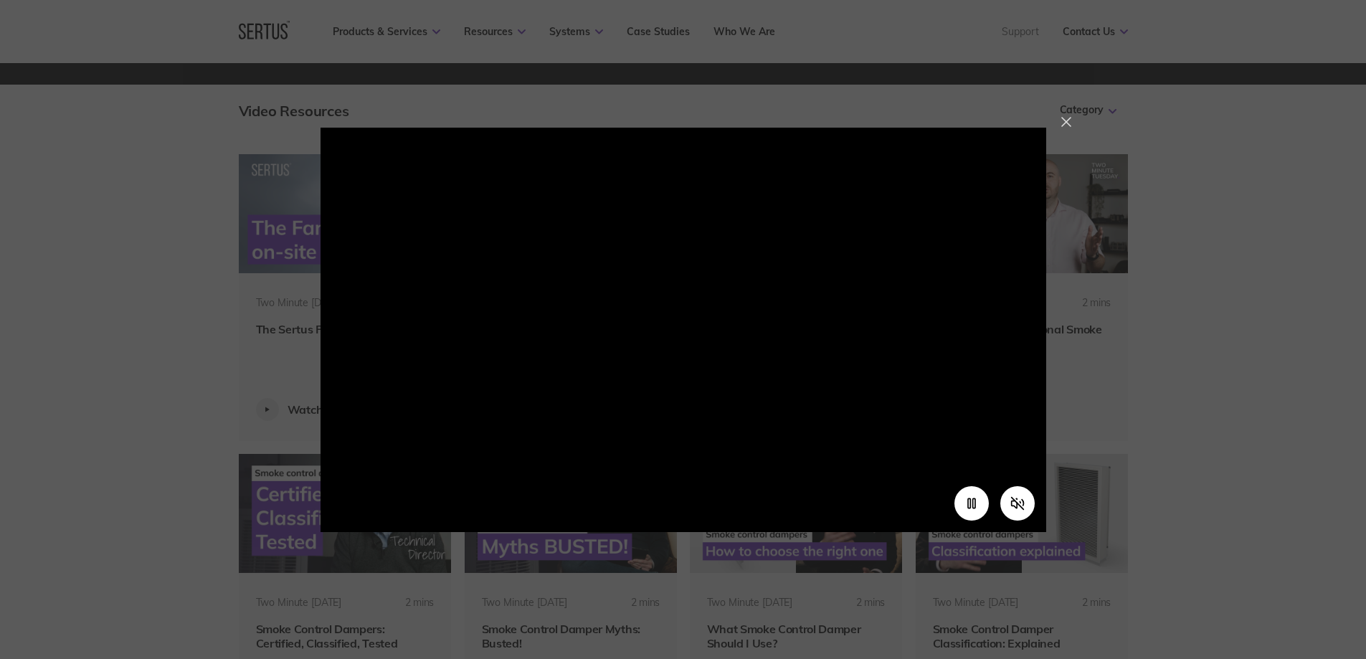
click at [1064, 118] on div at bounding box center [1066, 122] width 10 height 10
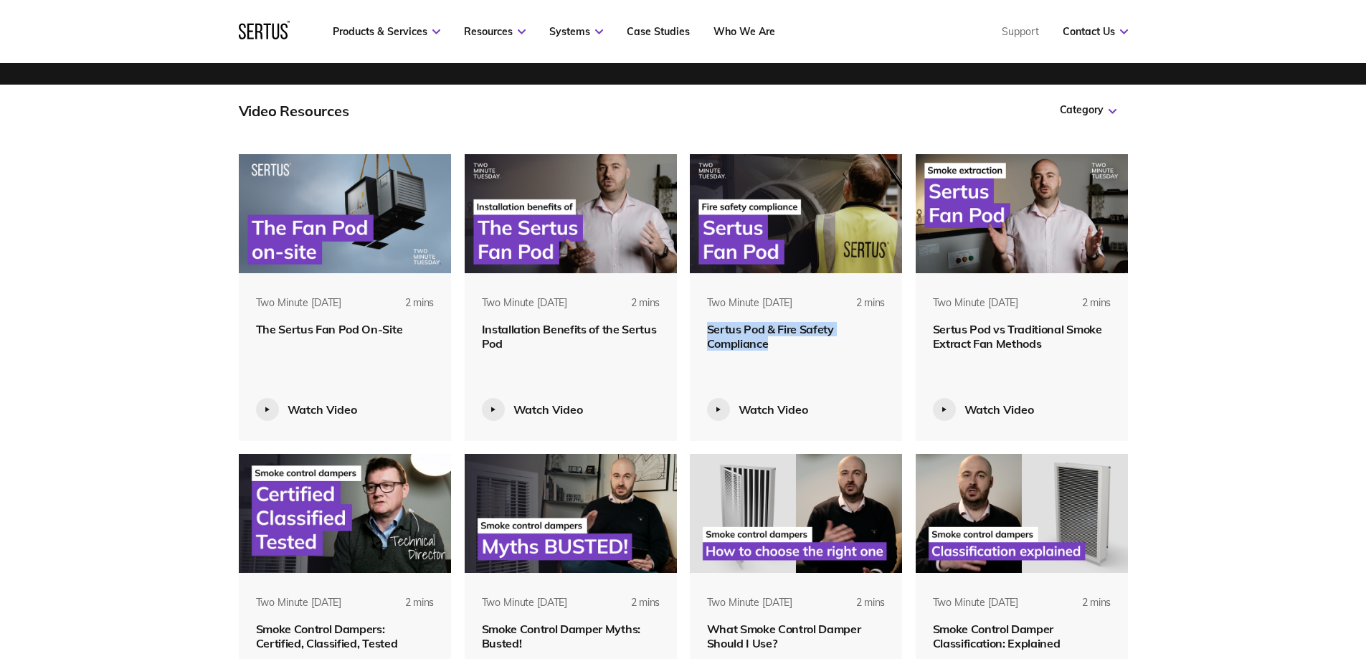
copy span "Sertus Pod & Fire Safety Compliance"
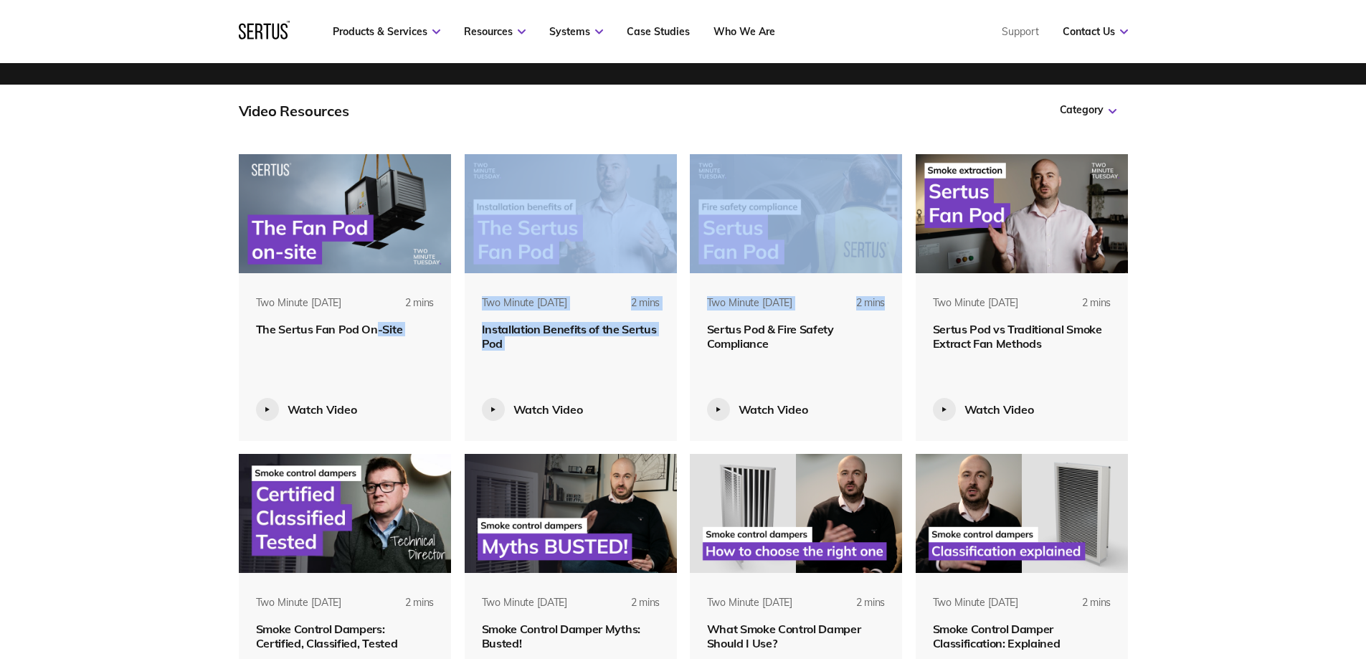
drag, startPoint x: 695, startPoint y: 328, endPoint x: 9, endPoint y: 357, distance: 686.7
